Goal: Task Accomplishment & Management: Use online tool/utility

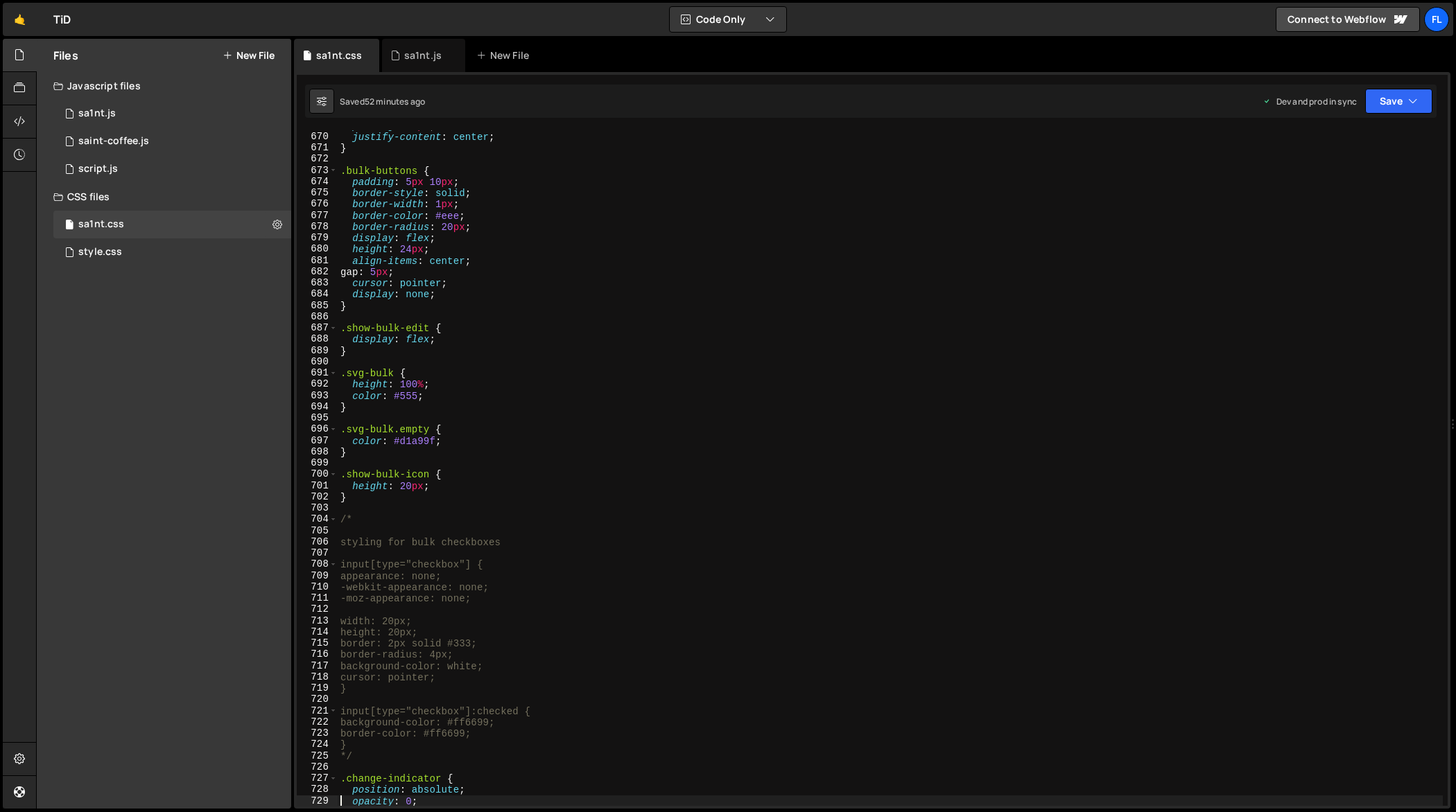
scroll to position [7557, 0]
click at [426, 54] on div "sa1nt.js" at bounding box center [423, 55] width 37 height 14
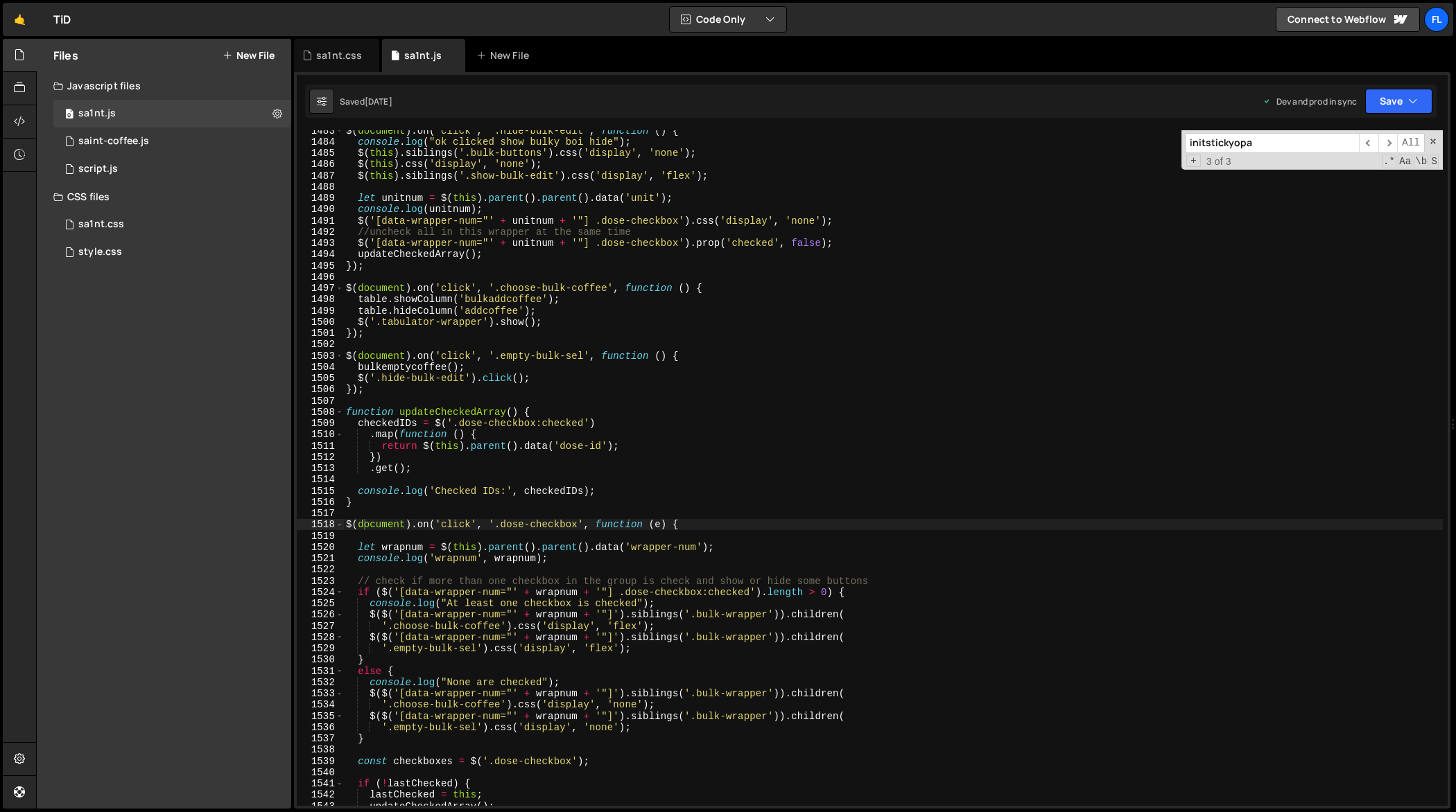
click at [656, 392] on div "$ ( document ) . on ( 'click' , '.hide-bulk-edit' , function ( ) { console . lo…" at bounding box center [893, 474] width 1100 height 699
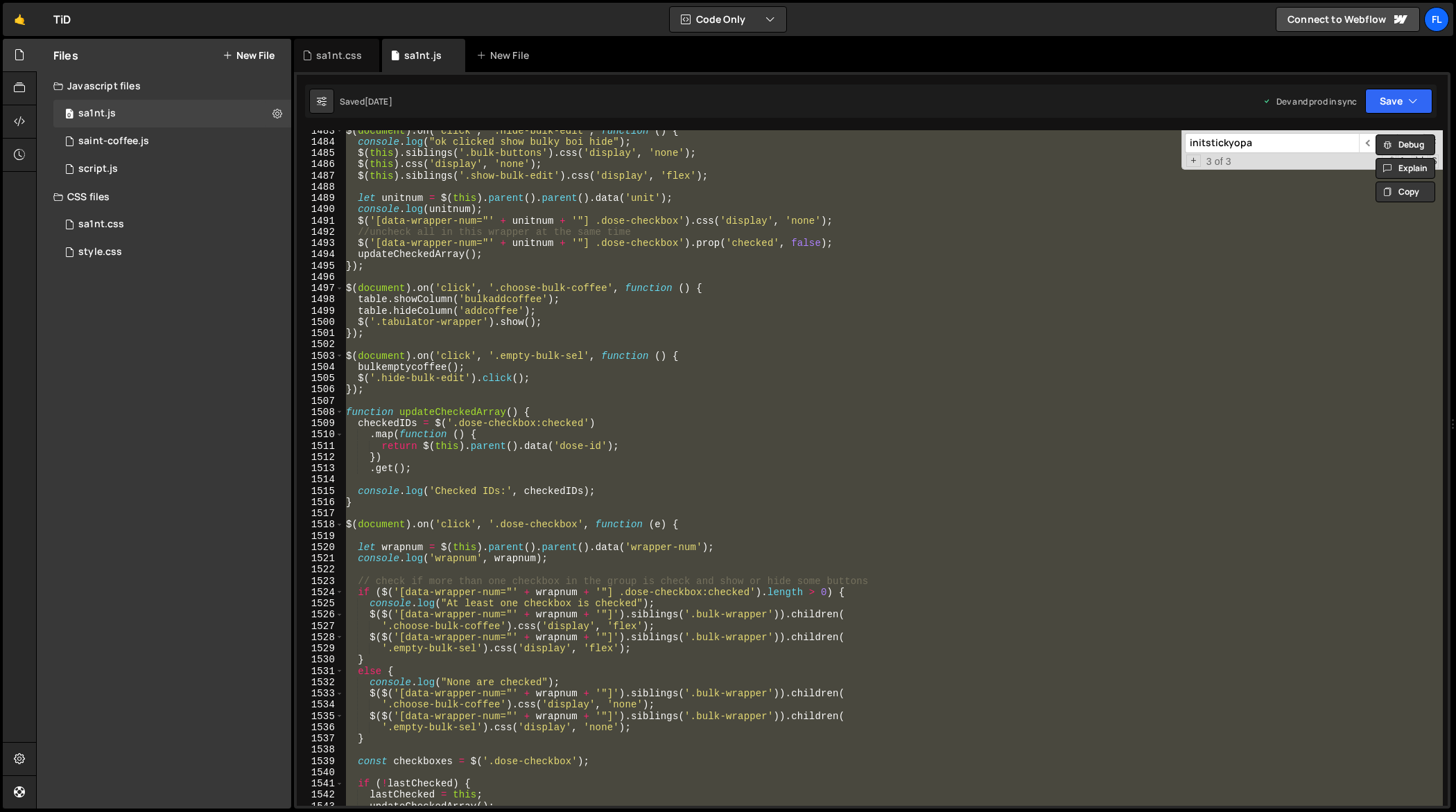
paste textarea
type textarea "});"
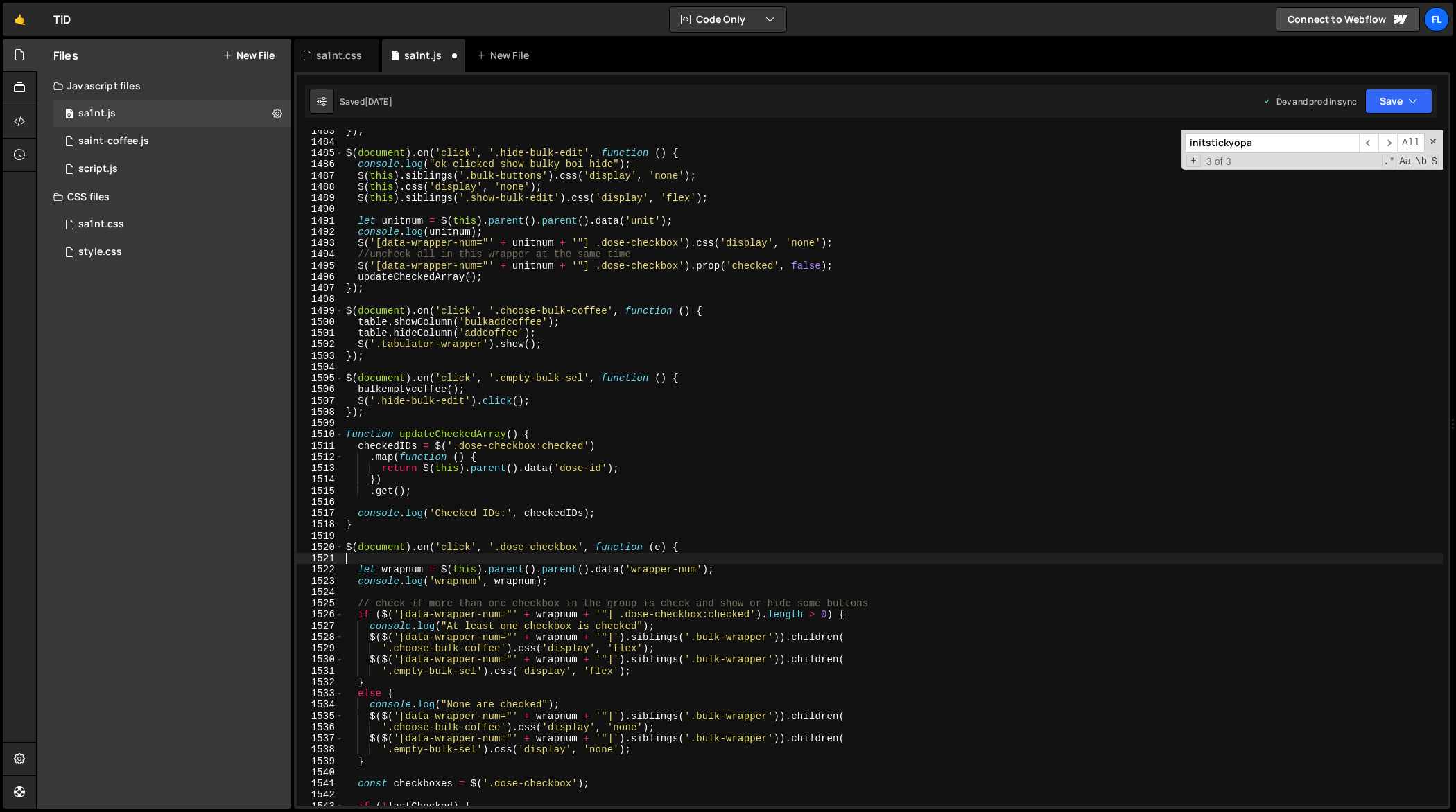
scroll to position [16924, 0]
click at [895, 319] on div "}) ; $ ( document ) . on ( 'click' , '.hide-bulk-edit' , function ( ) { console…" at bounding box center [893, 474] width 1100 height 699
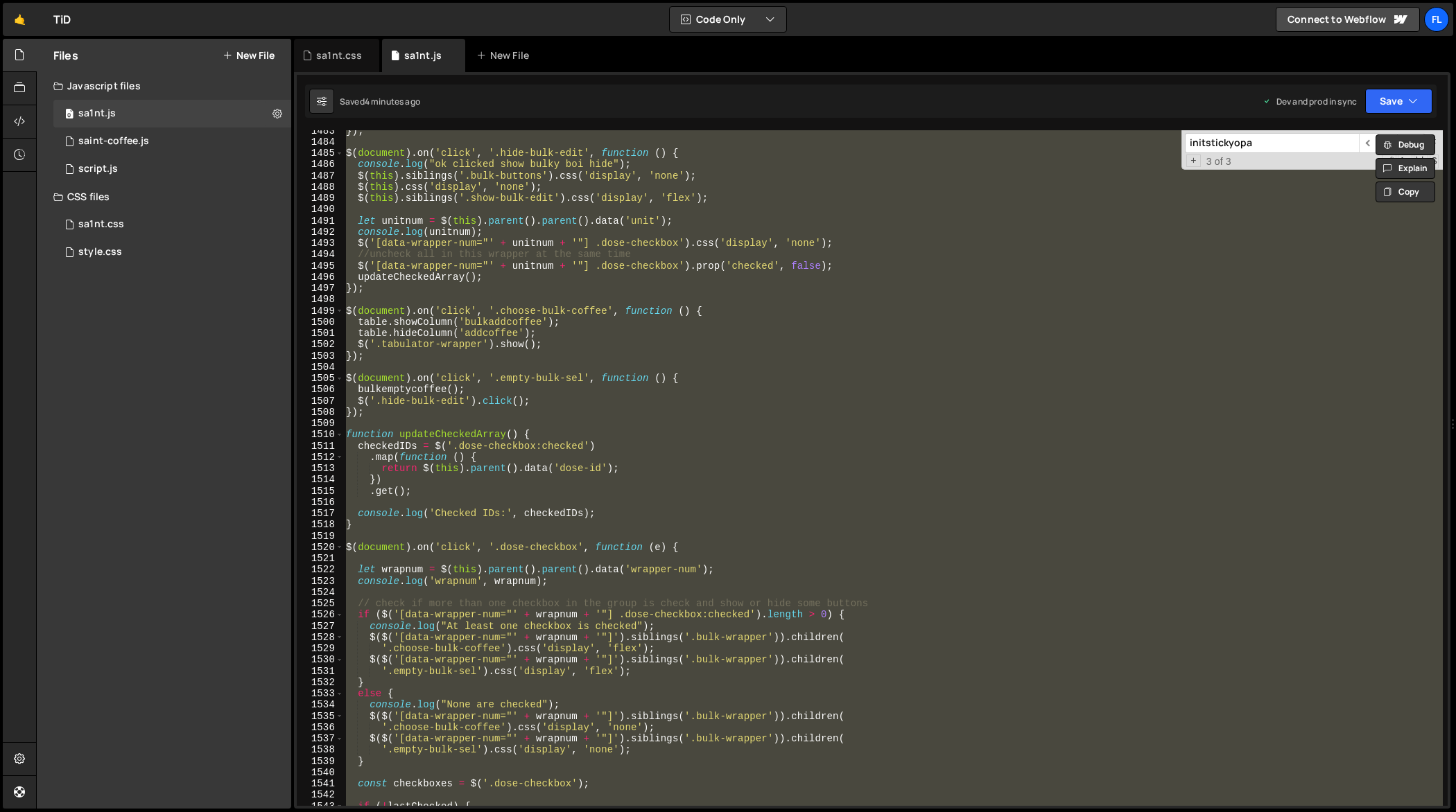
paste textarea
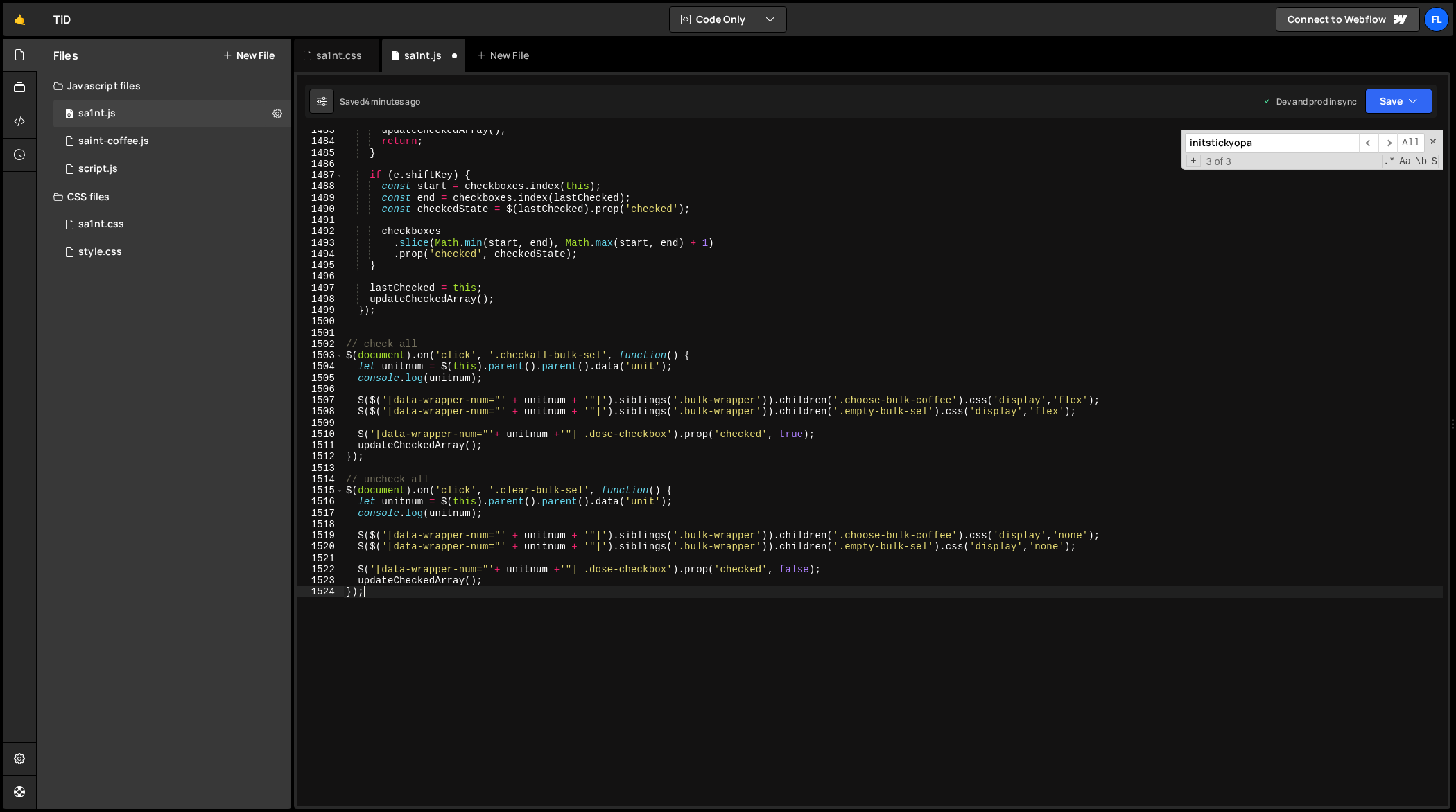
type textarea "let wrapnum = $(this).parent().parent().data('wrapper-num');"
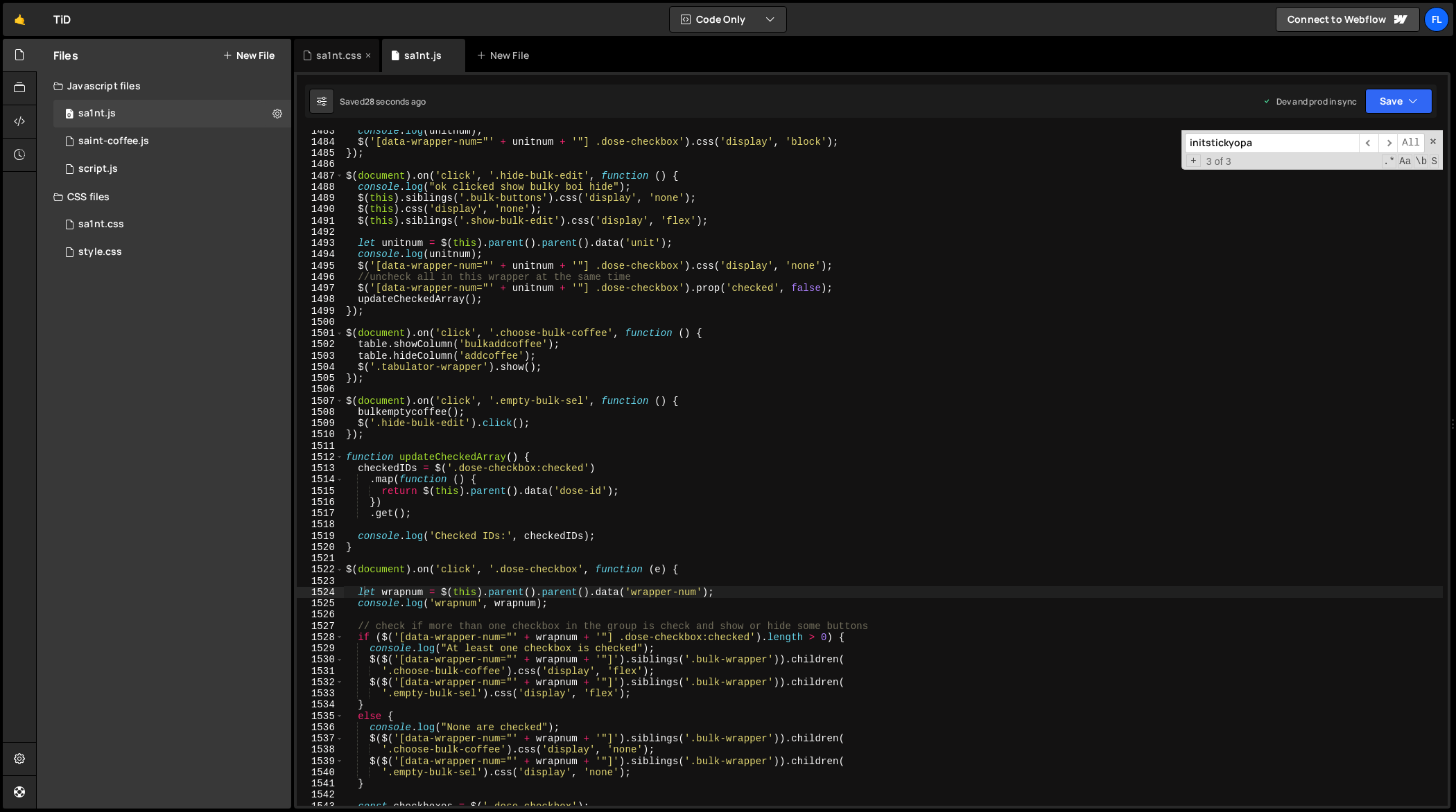
click at [352, 55] on div "sa1nt.css" at bounding box center [339, 55] width 46 height 14
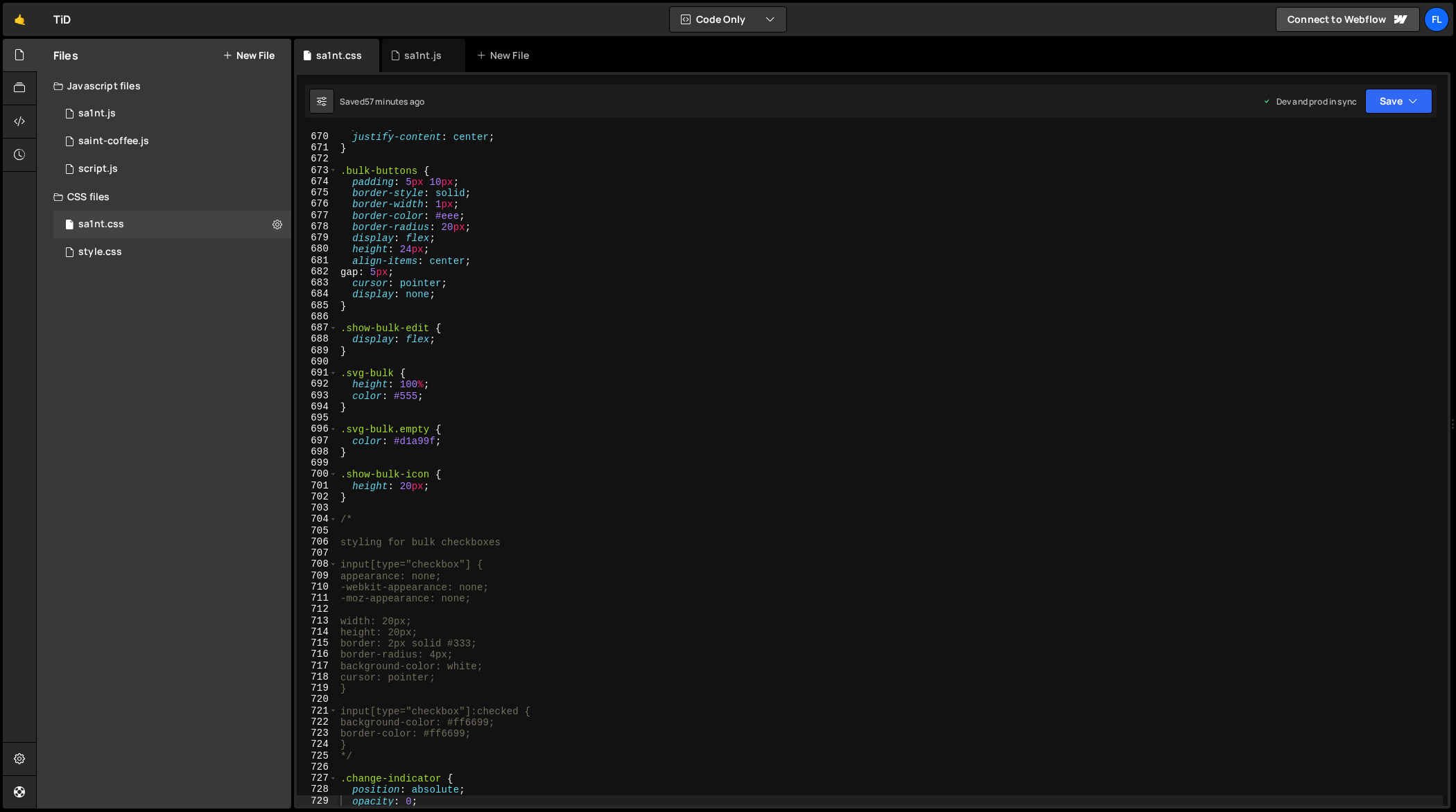
click at [673, 436] on div "padding : 15 px ; justify-content : center ; } .bulk-buttons { padding : 5 px 1…" at bounding box center [890, 469] width 1106 height 699
type textarea "} */"
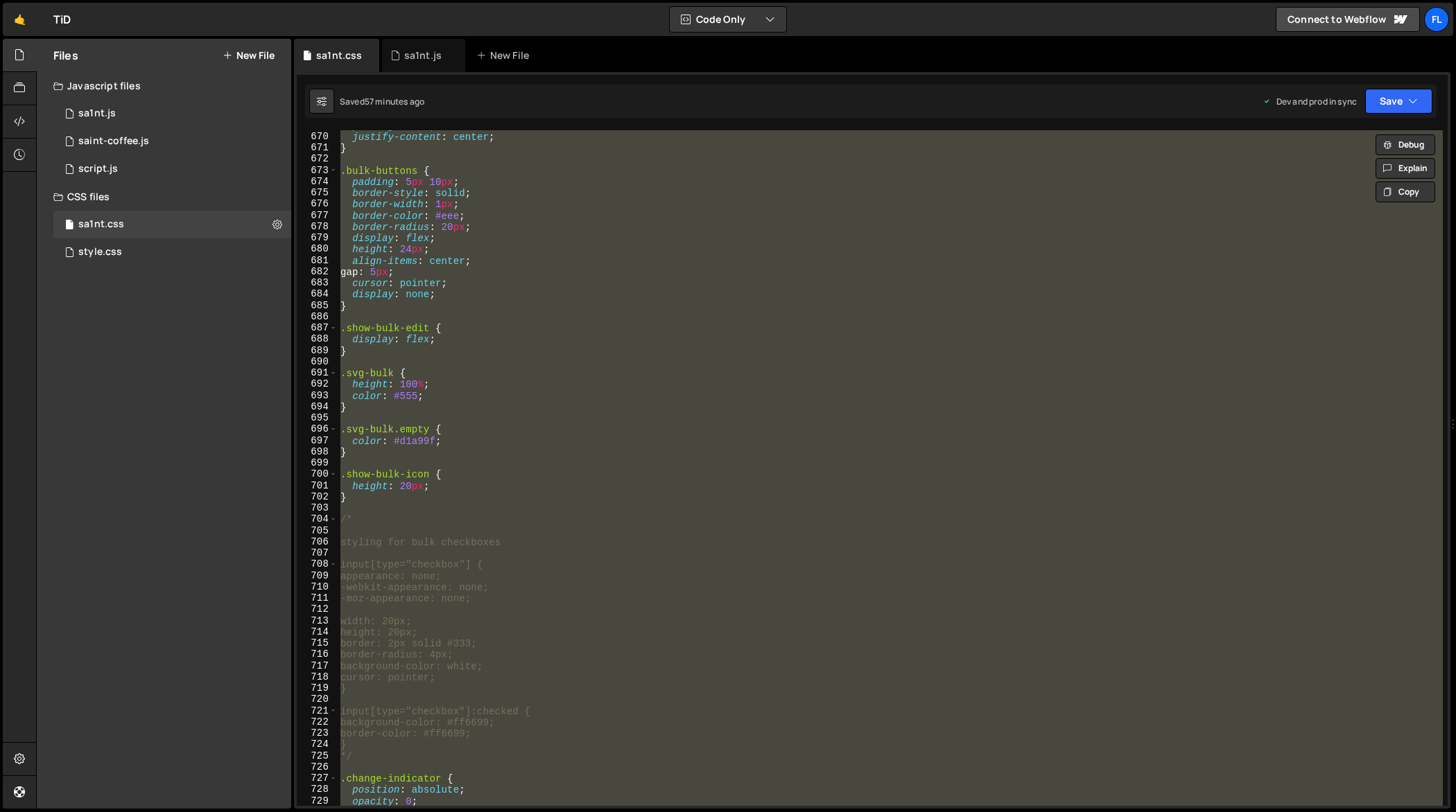
paste textarea
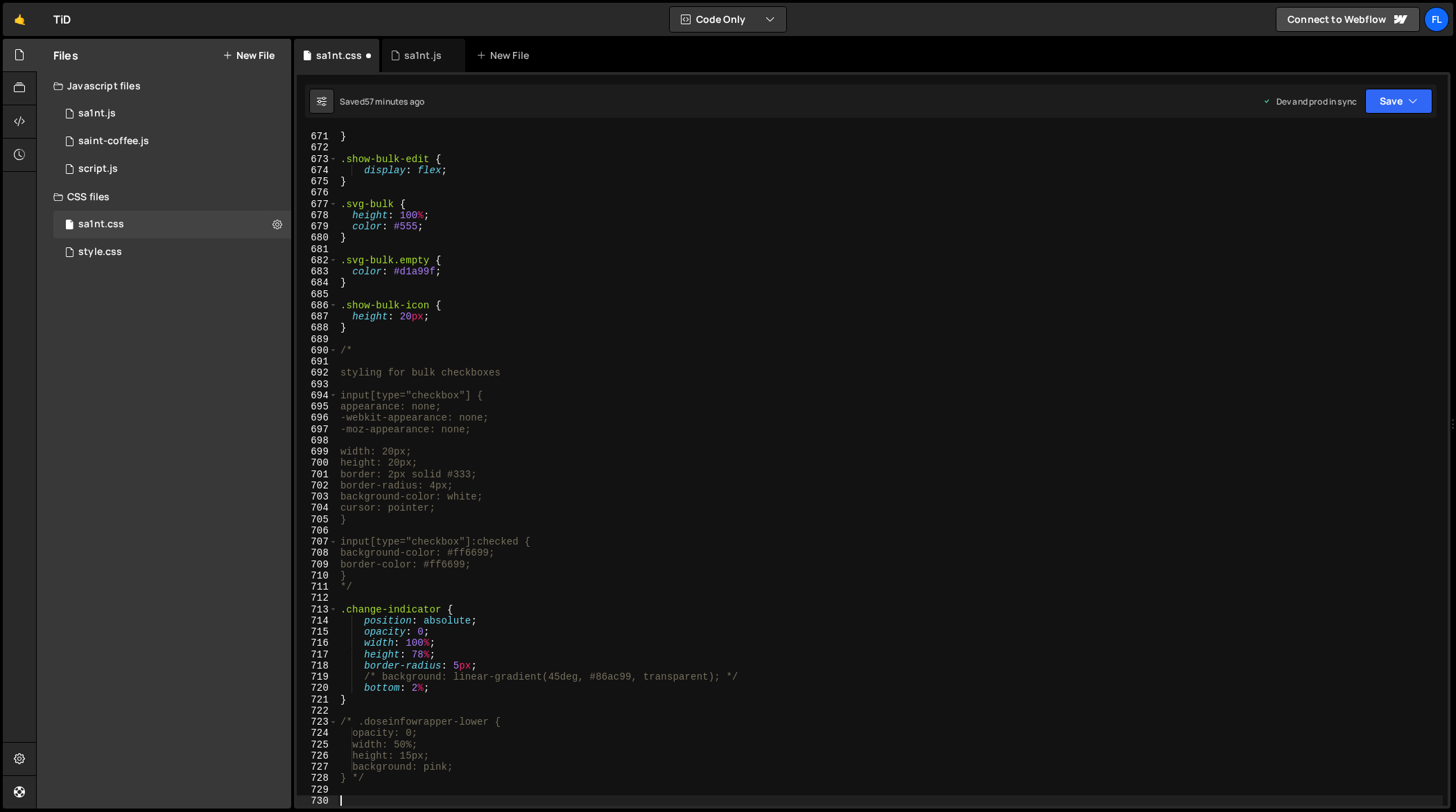
type textarea "opacity: 0;"
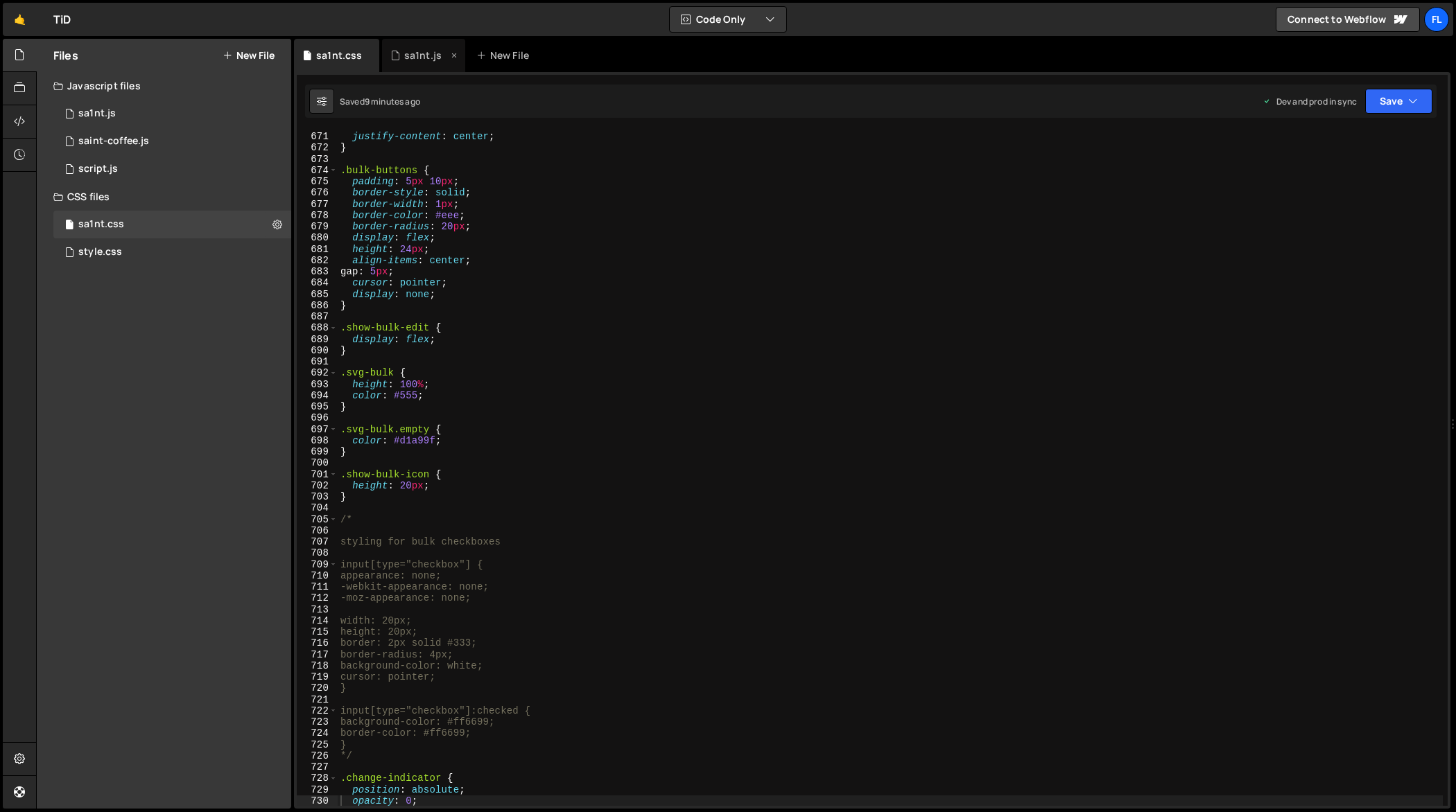
click at [424, 62] on div "sa1nt.js" at bounding box center [423, 55] width 37 height 14
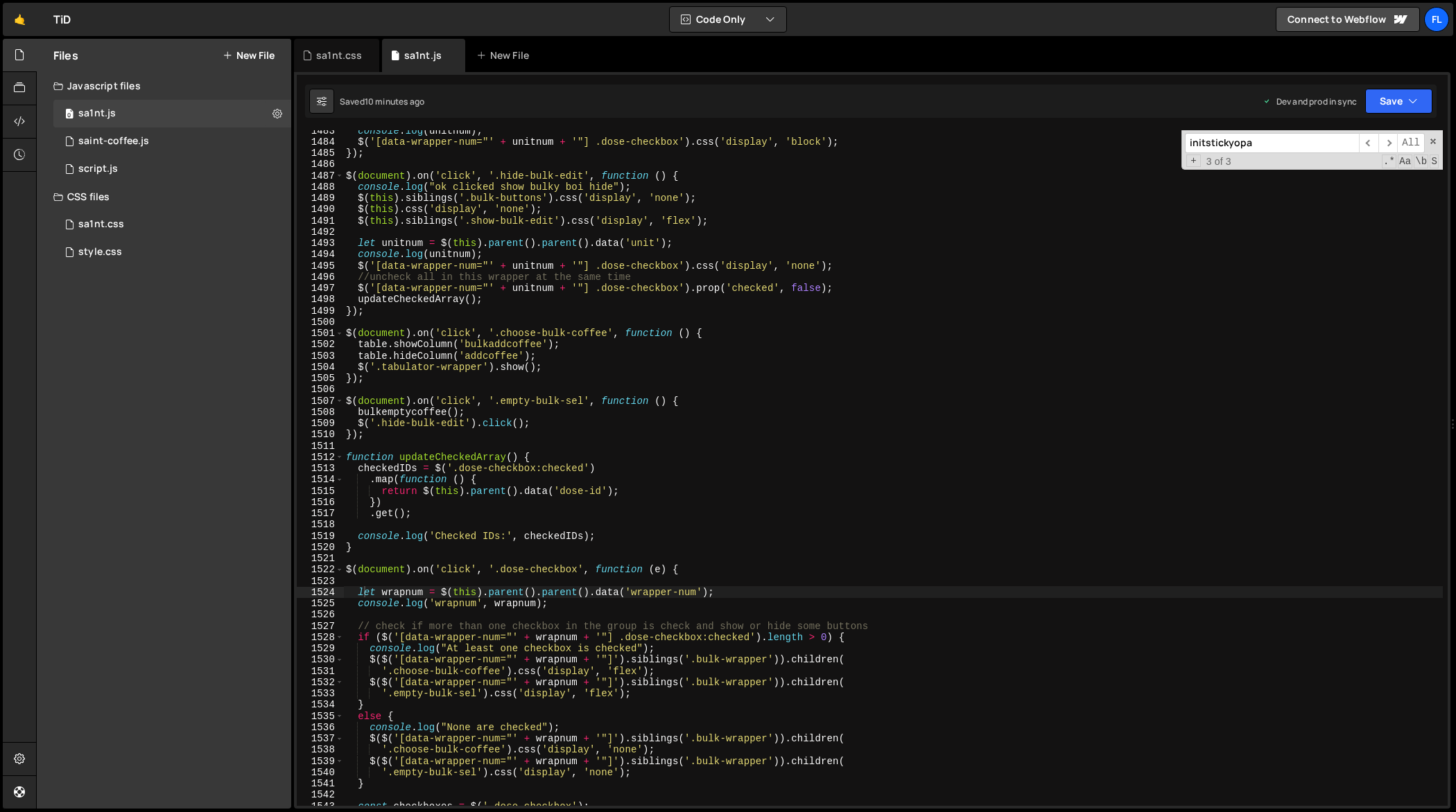
click at [627, 266] on div "console . log ( unitnum ) ; $ ( '[data-wrapper-num="' + unitnum + '"] .dose-che…" at bounding box center [893, 474] width 1100 height 699
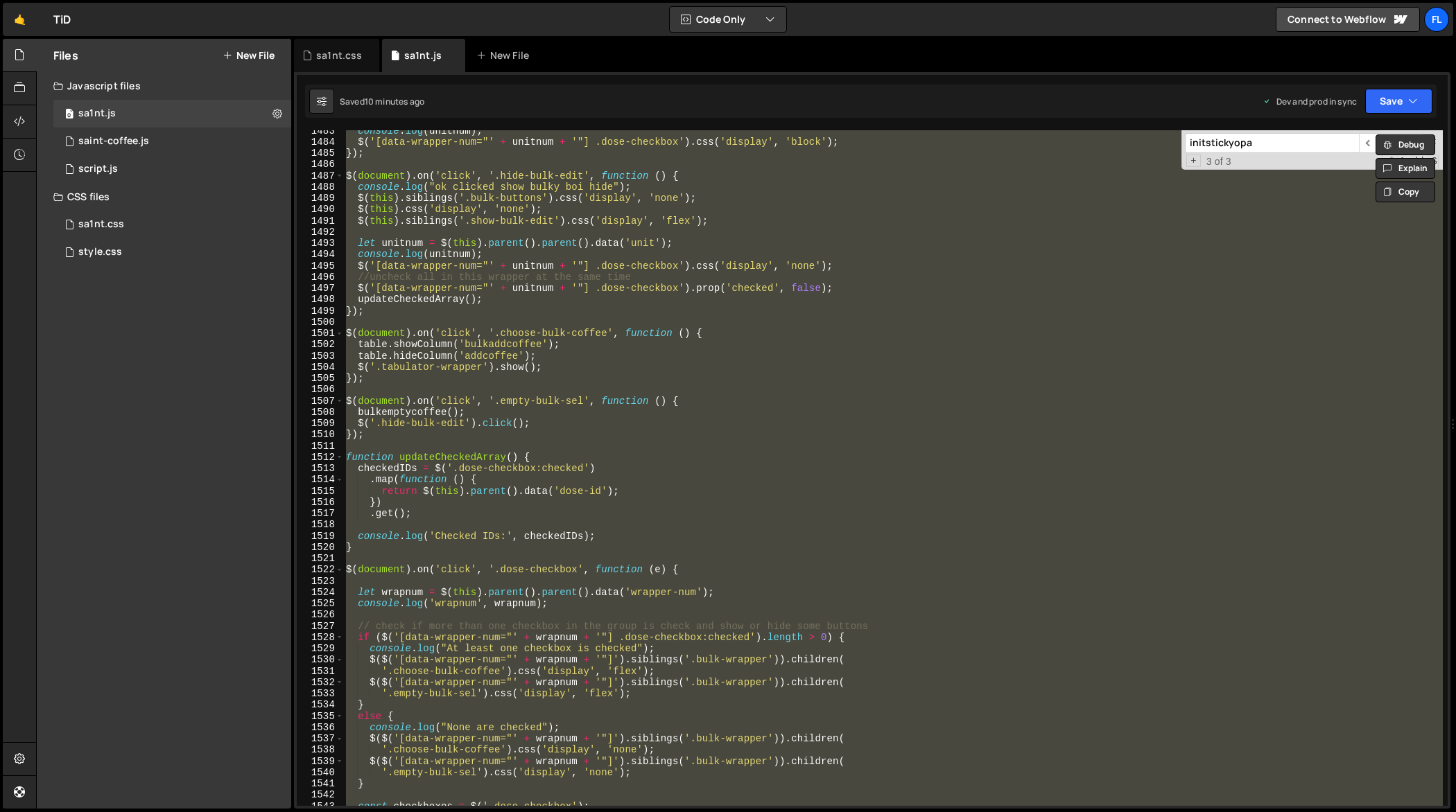
paste textarea
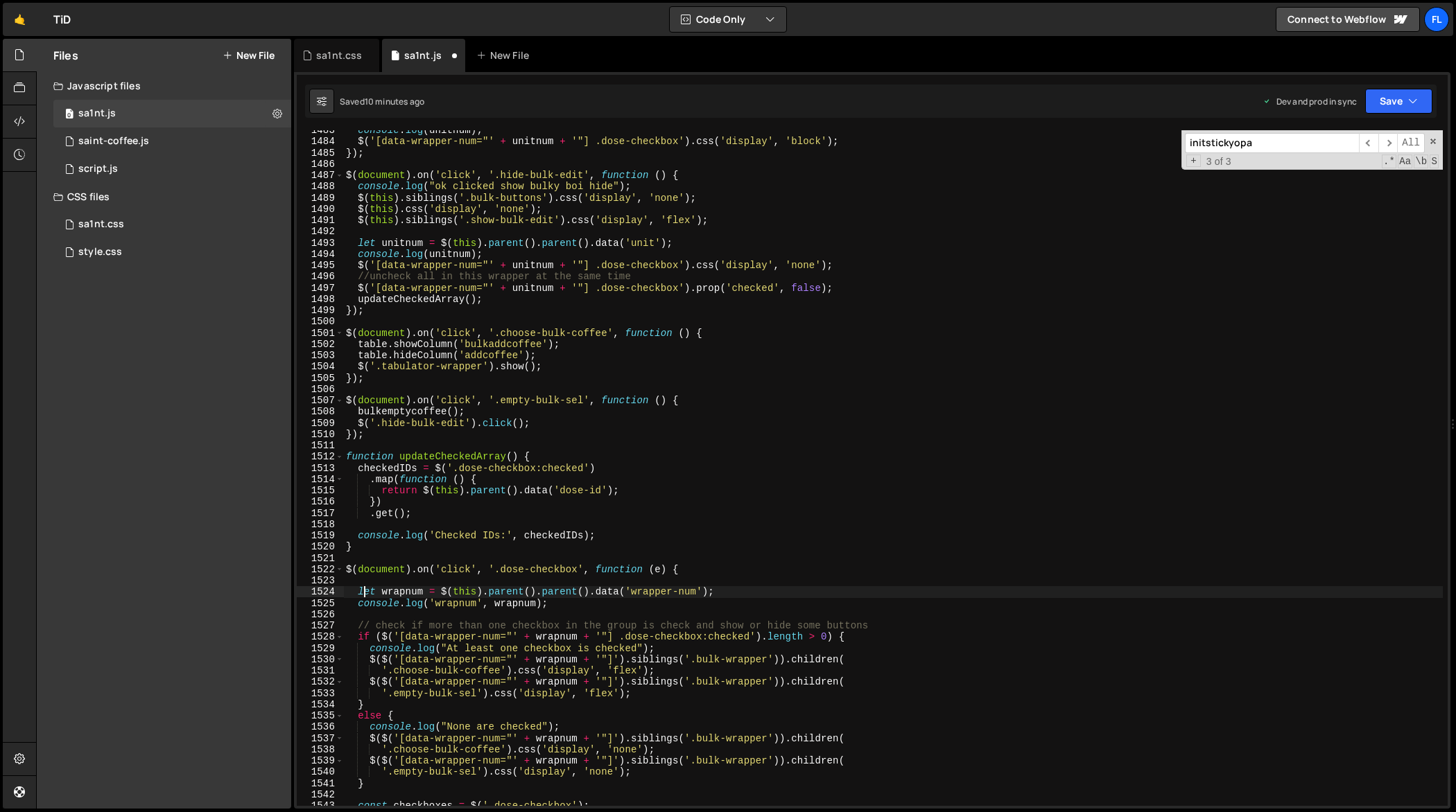
scroll to position [16946, 0]
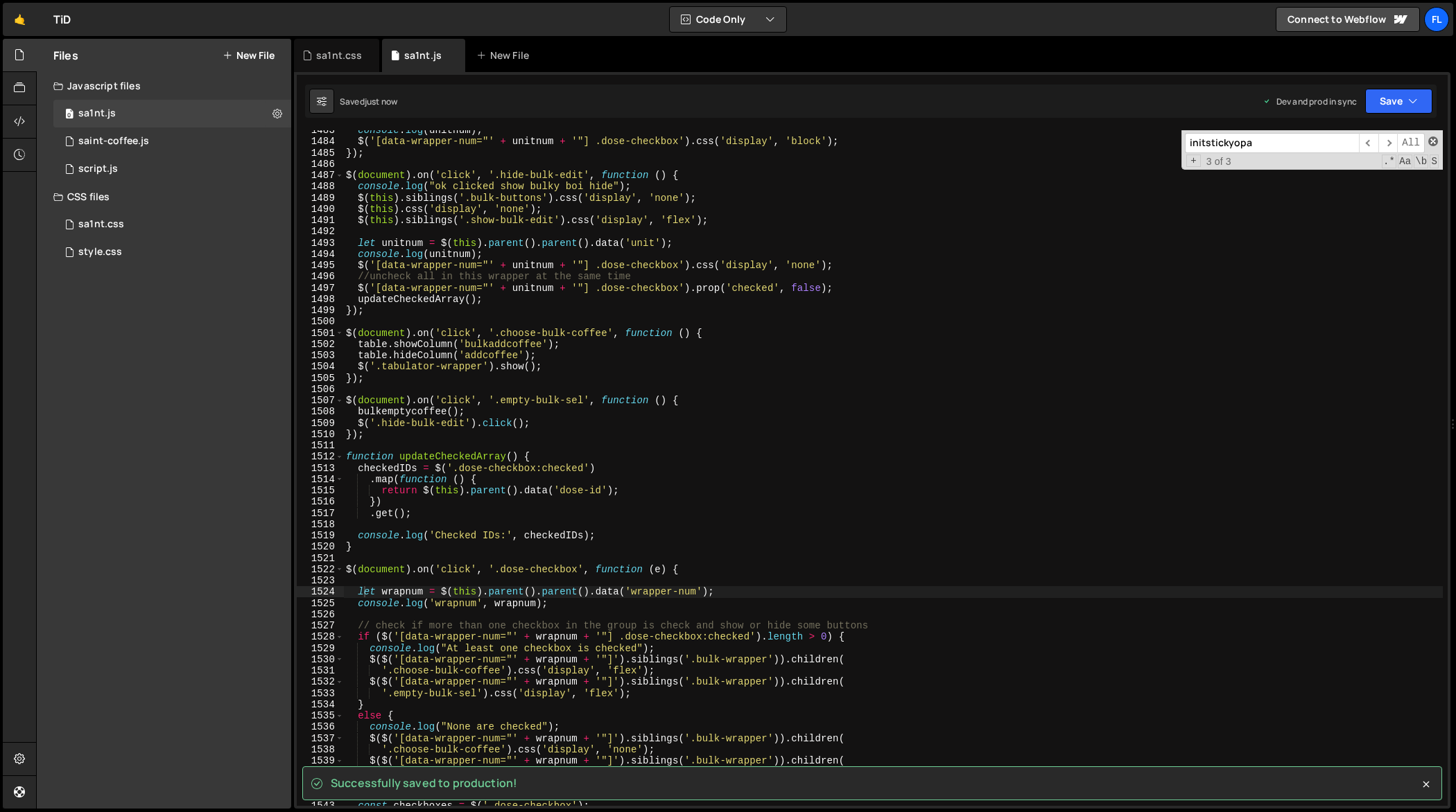
click at [1433, 143] on span at bounding box center [1432, 141] width 9 height 9
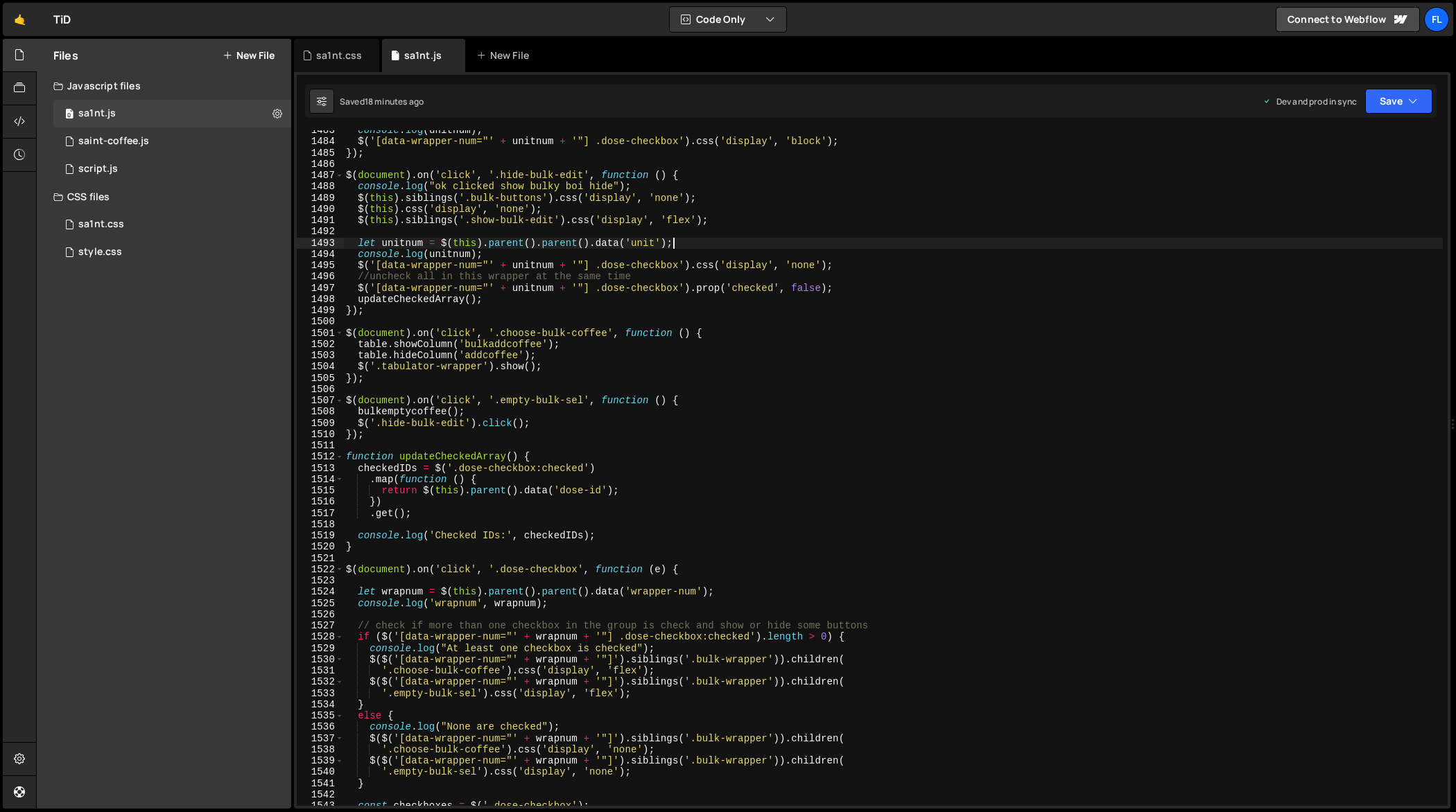
click at [985, 239] on div "console . log ( unitnum ) ; $ ( '[data-wrapper-num="' + unitnum + '"] .dose-che…" at bounding box center [893, 474] width 1100 height 699
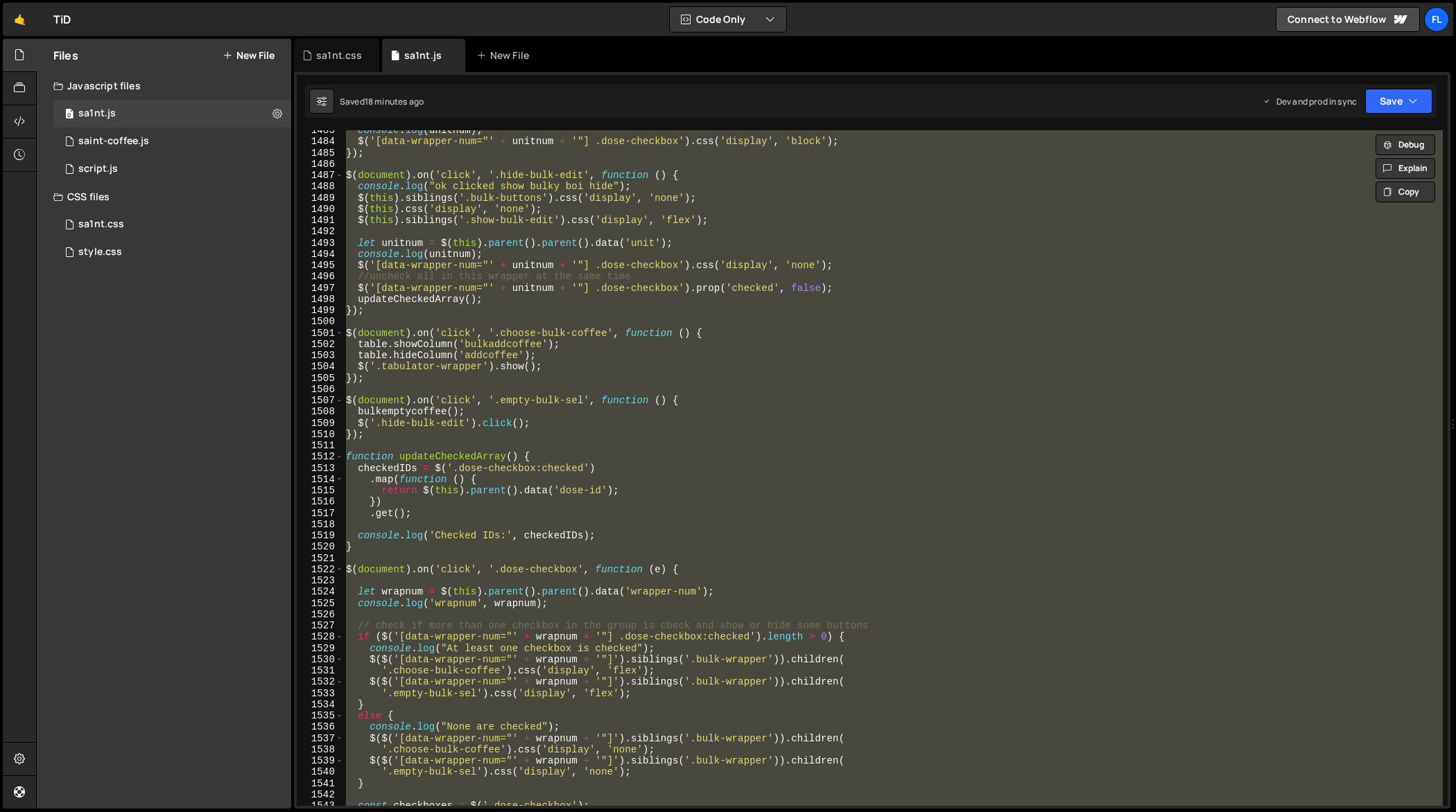
paste textarea
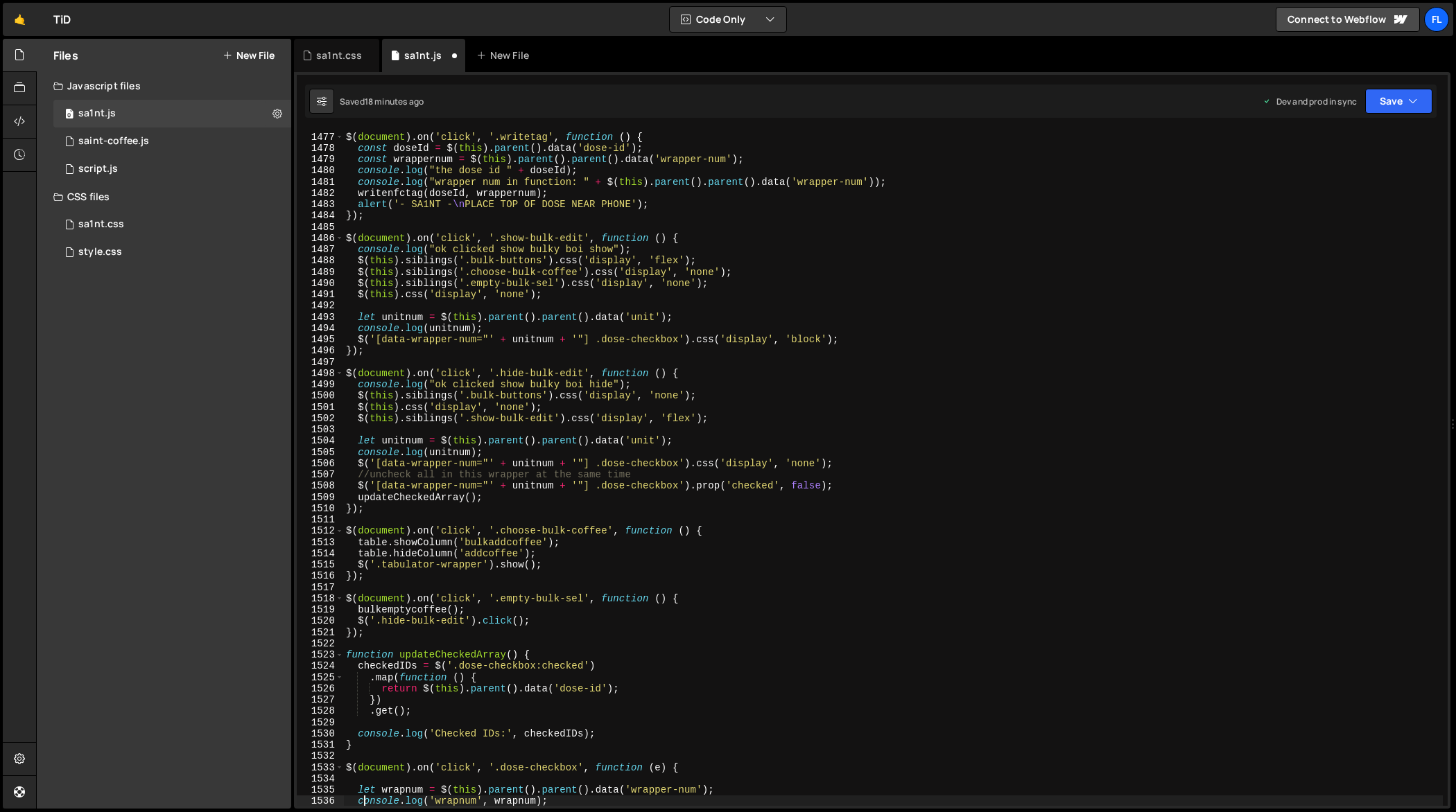
type textarea "console.log('wrapnum', wrapnum);"
